Goal: Task Accomplishment & Management: Use online tool/utility

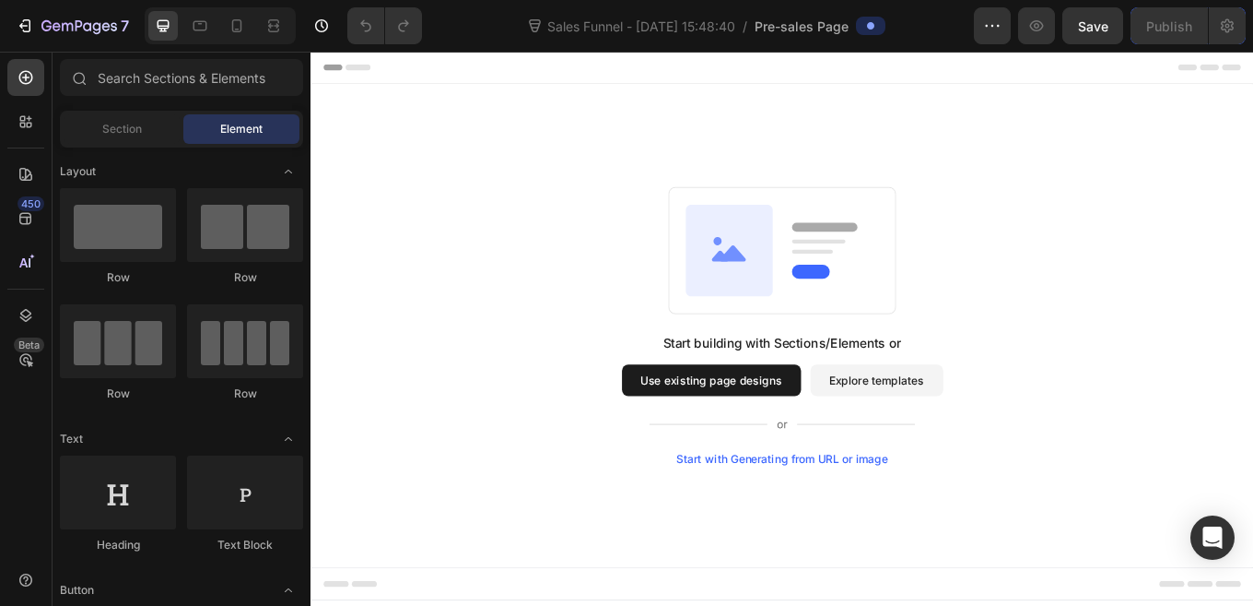
click at [832, 444] on button "Use existing page designs" at bounding box center [781, 436] width 210 height 37
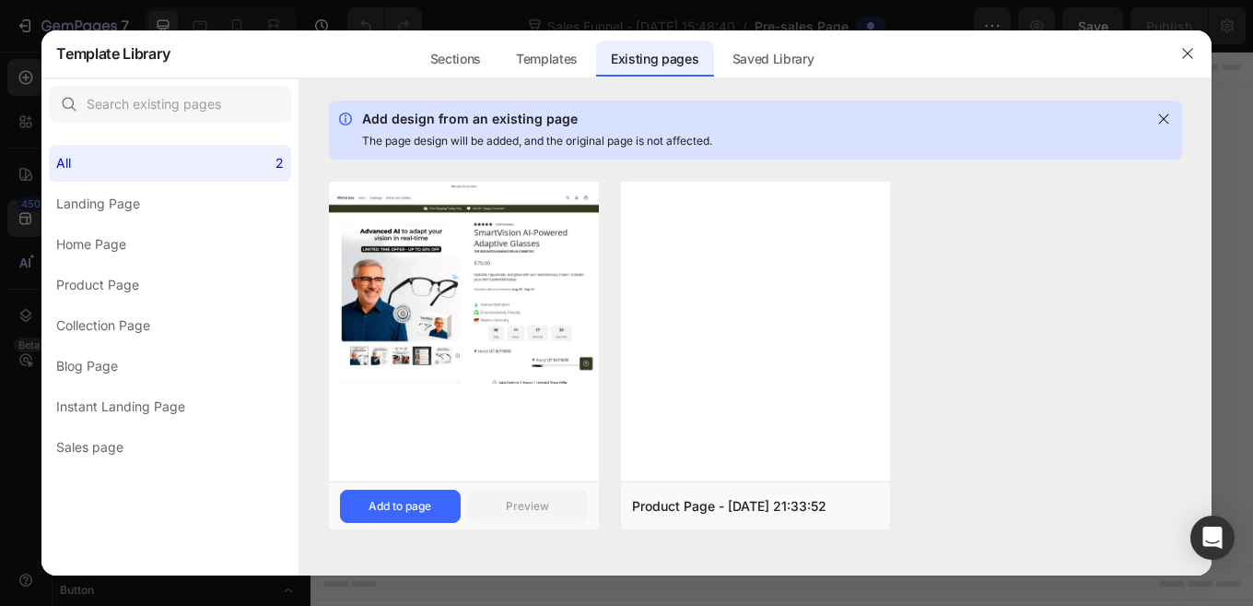
click at [482, 327] on img at bounding box center [463, 283] width 269 height 202
click at [405, 506] on div "Add to page" at bounding box center [400, 506] width 63 height 17
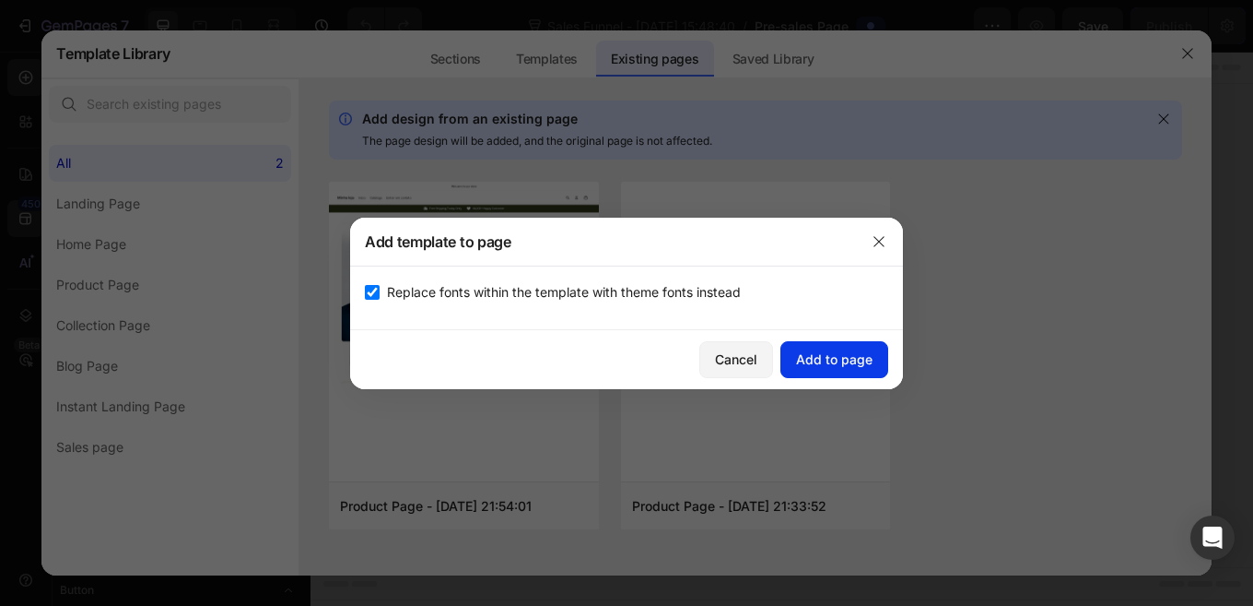
click at [843, 361] on div "Add to page" at bounding box center [834, 358] width 76 height 19
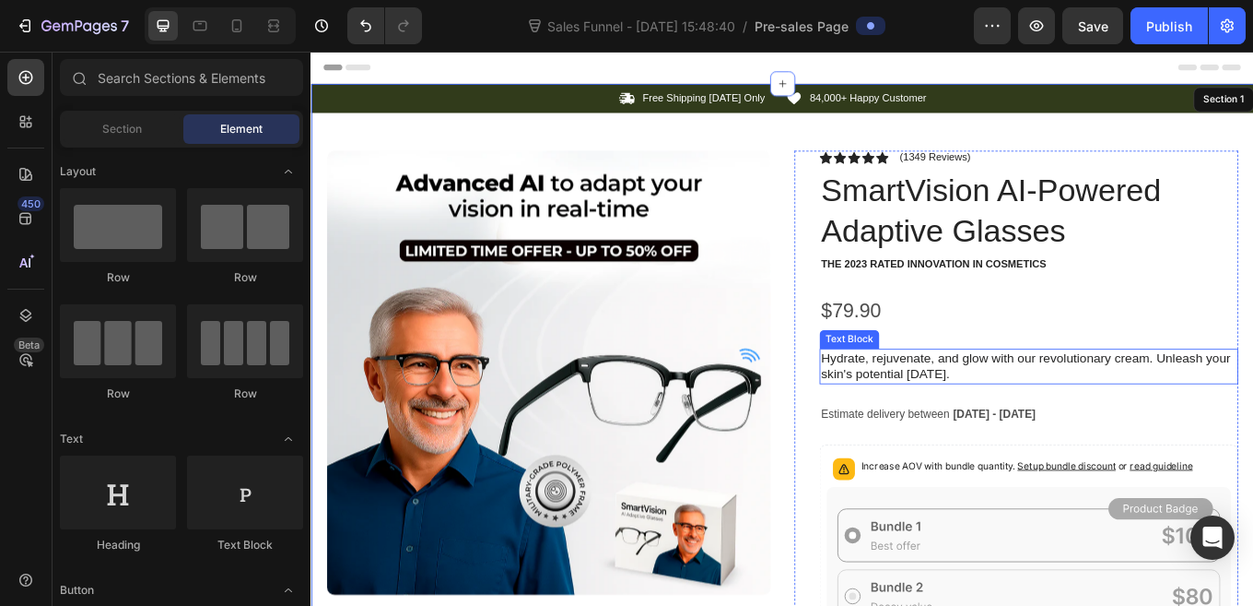
scroll to position [38, 0]
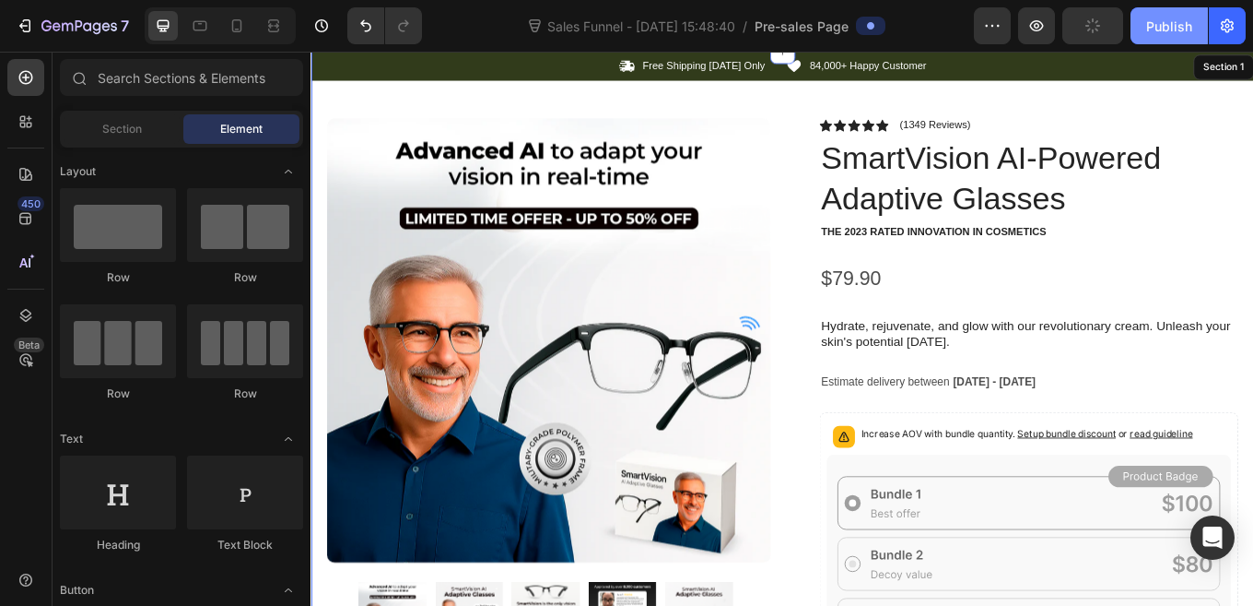
click at [1149, 28] on div "Publish" at bounding box center [1170, 26] width 46 height 19
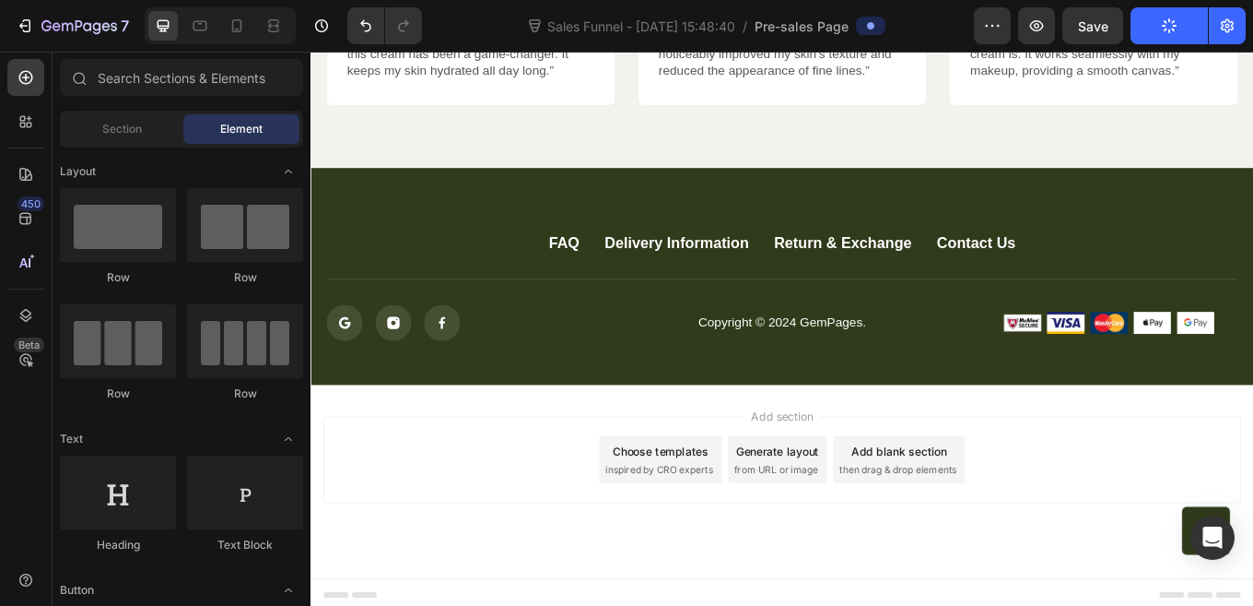
scroll to position [6227, 0]
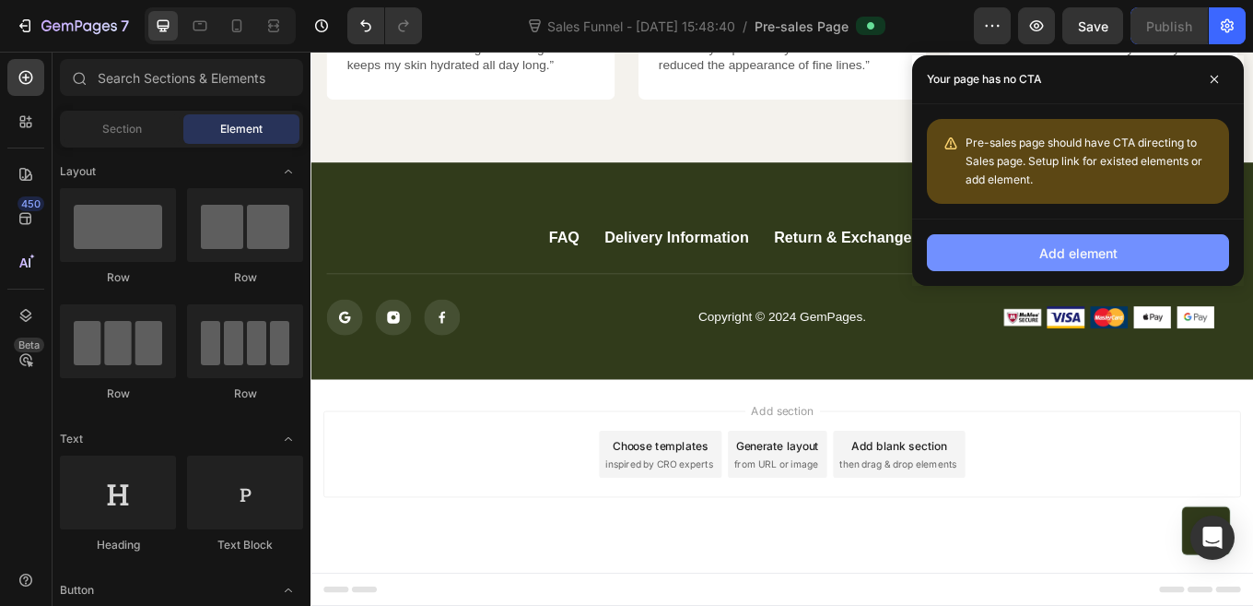
click at [1123, 252] on button "Add element" at bounding box center [1078, 252] width 302 height 37
click at [1029, 252] on button "Add element" at bounding box center [1078, 252] width 302 height 37
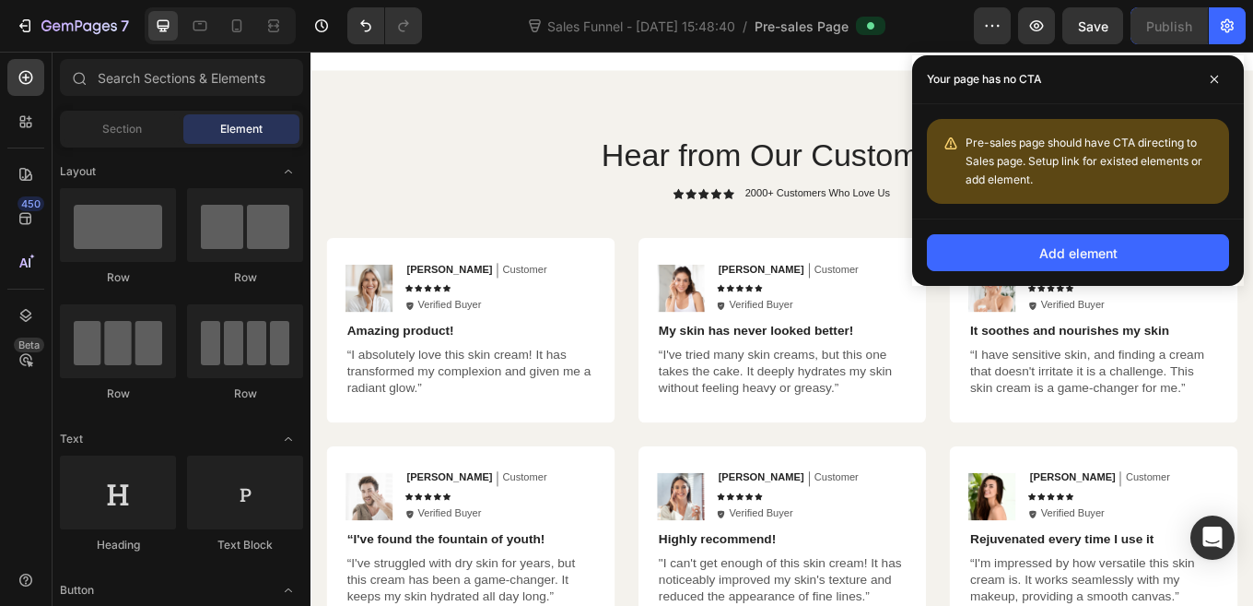
scroll to position [5305, 0]
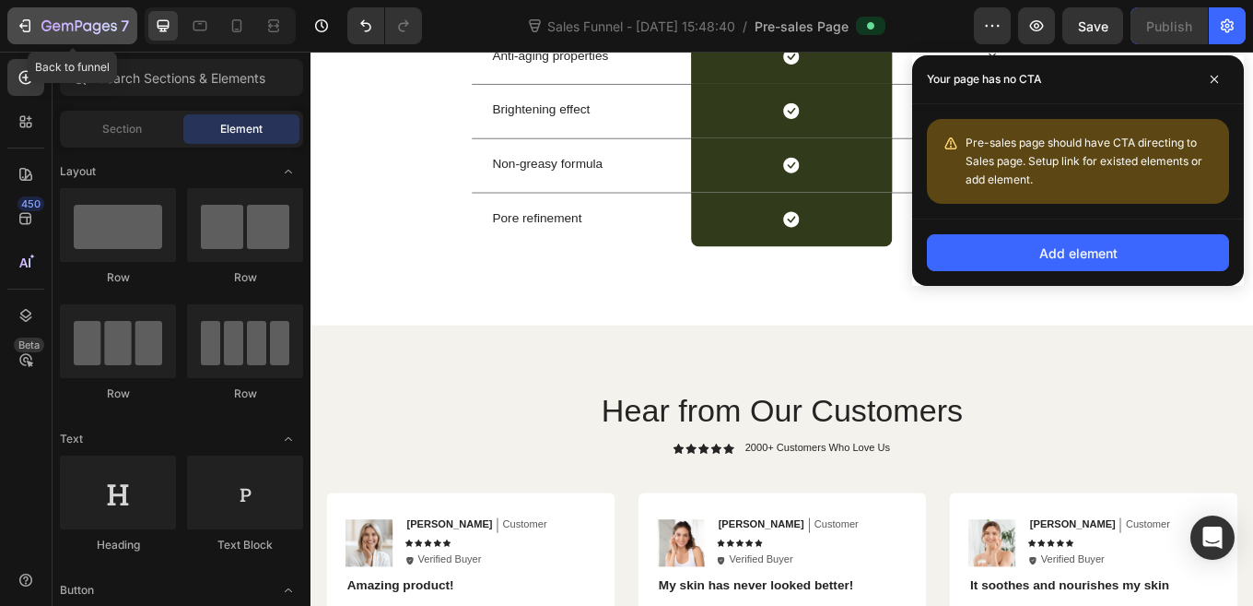
click at [52, 14] on button "7" at bounding box center [72, 25] width 130 height 37
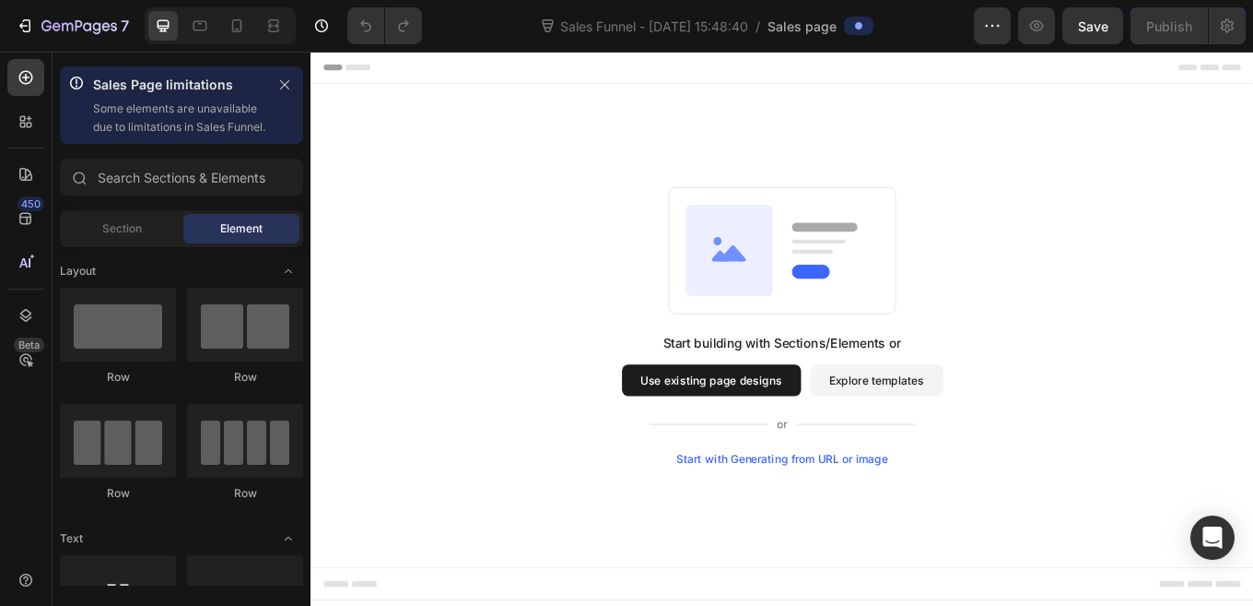
click at [824, 450] on button "Use existing page designs" at bounding box center [781, 436] width 210 height 37
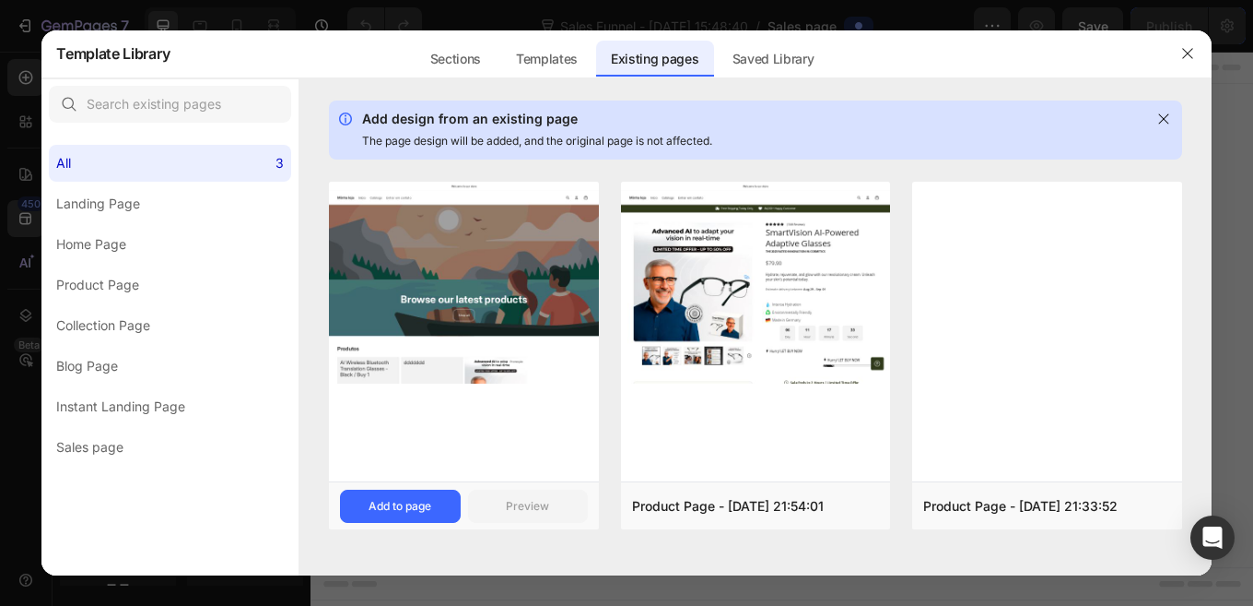
click at [515, 302] on img at bounding box center [463, 283] width 269 height 202
click at [380, 507] on div "Add to page" at bounding box center [400, 506] width 63 height 17
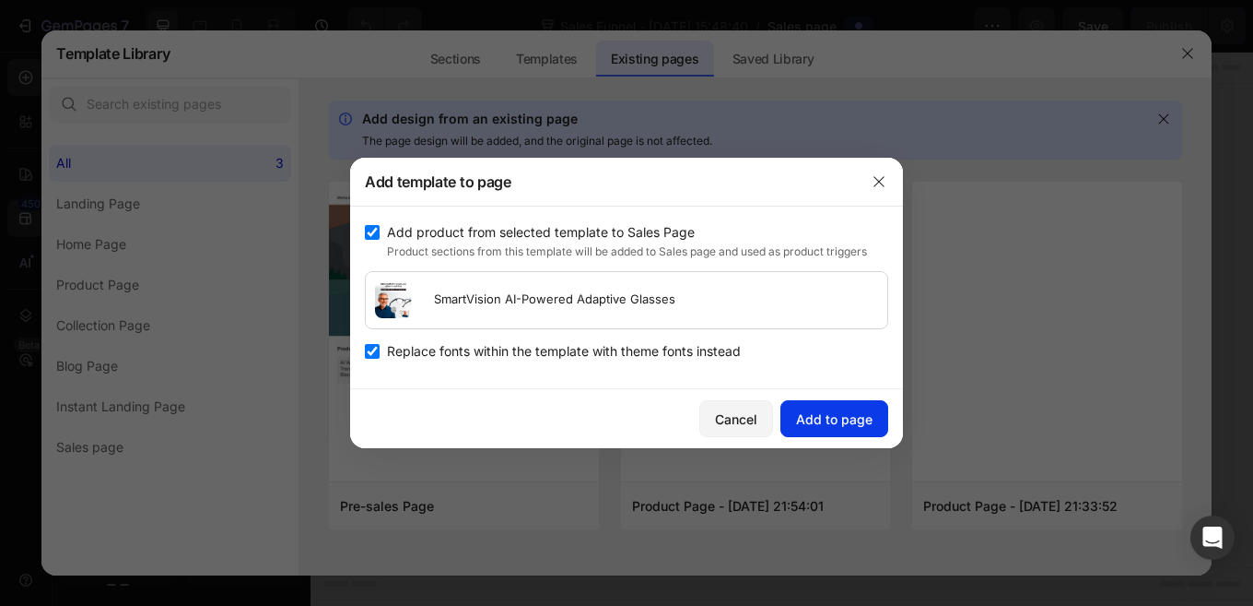
click at [855, 417] on div "Add to page" at bounding box center [834, 418] width 76 height 19
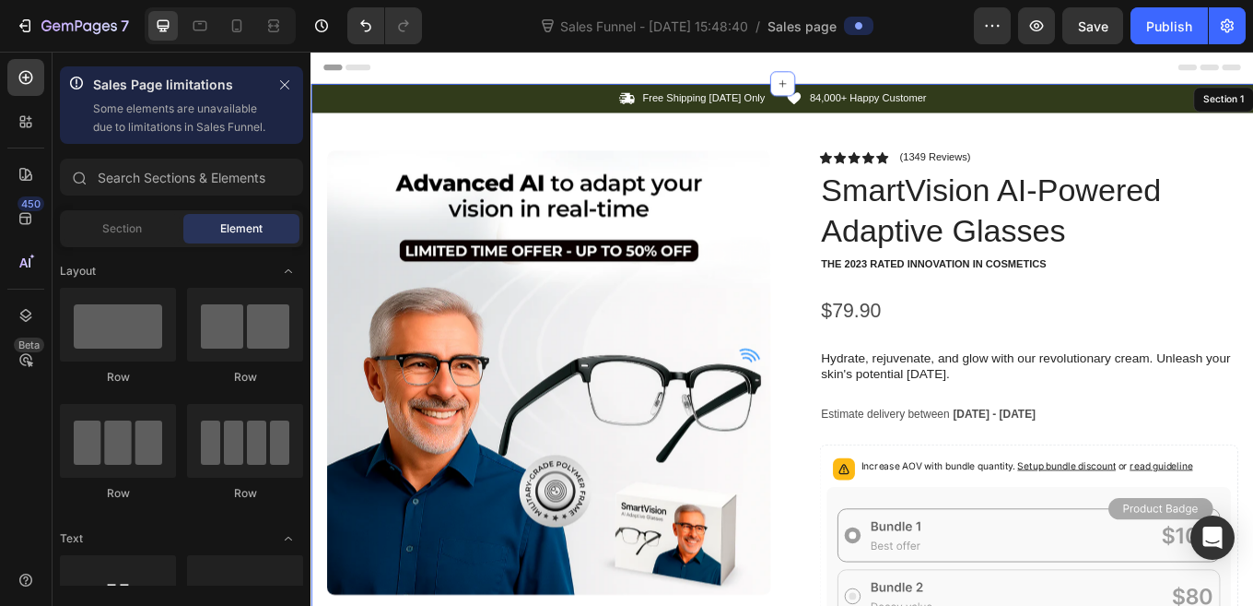
scroll to position [38, 0]
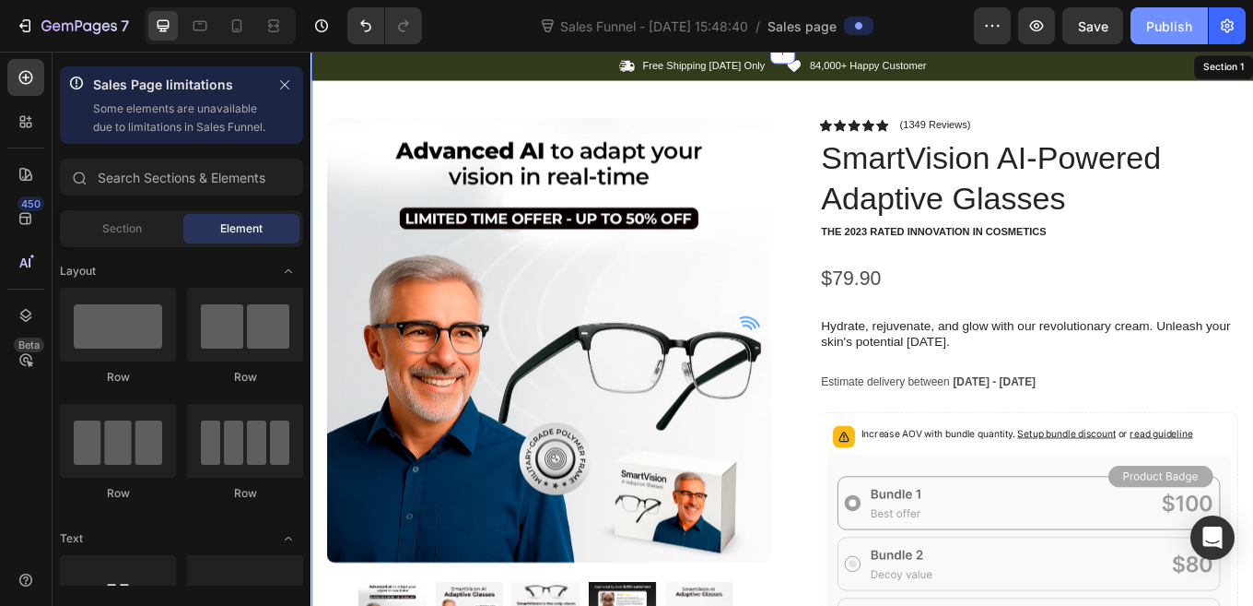
click at [1163, 17] on div "Publish" at bounding box center [1170, 26] width 46 height 19
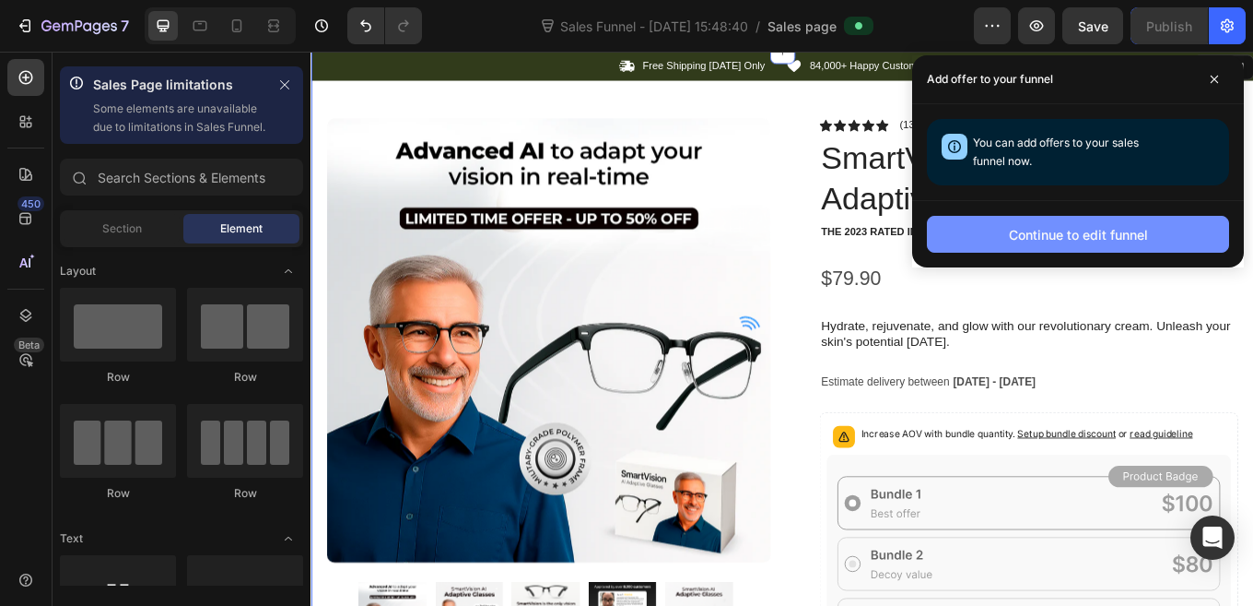
click at [1099, 235] on div "Continue to edit funnel" at bounding box center [1078, 234] width 139 height 19
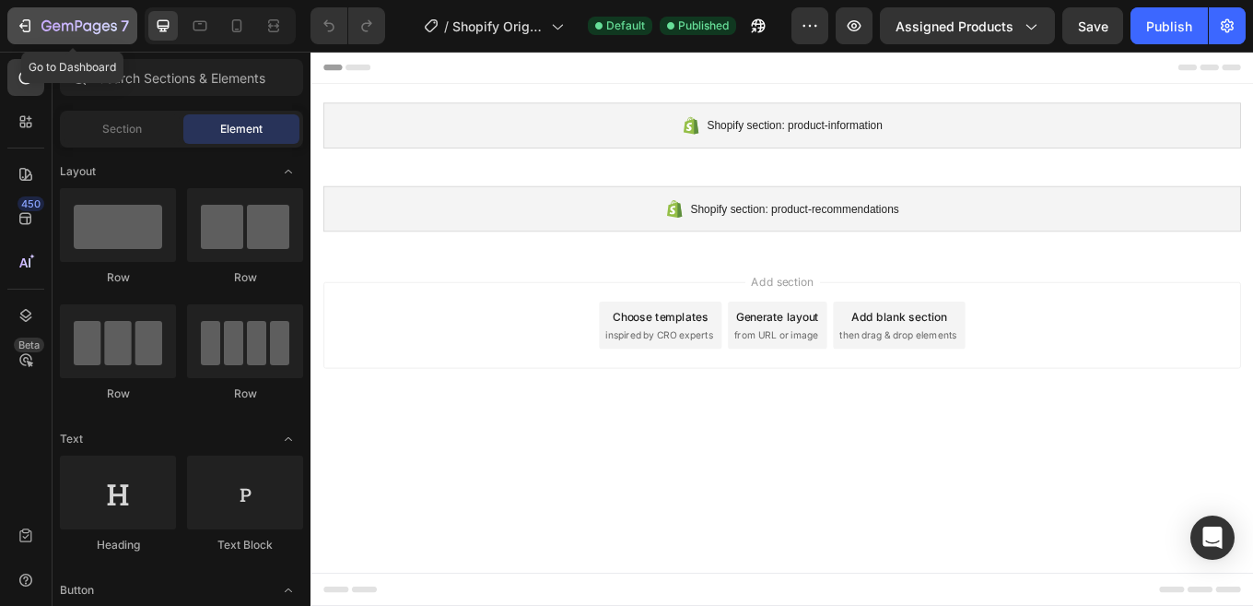
click at [103, 23] on icon "button" at bounding box center [79, 27] width 76 height 16
